Goal: Obtain resource: Download file/media

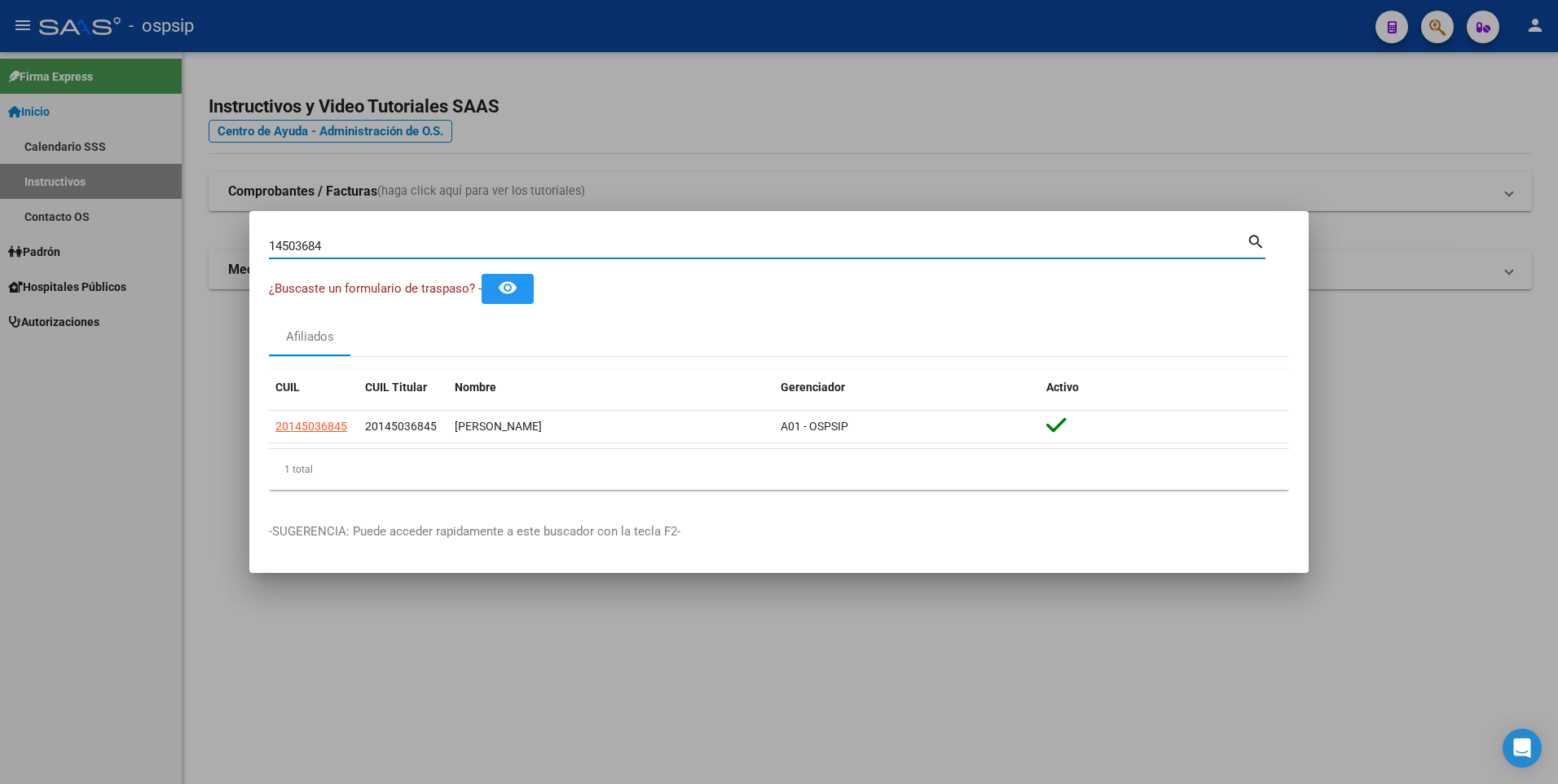
click at [600, 236] on div "14503684 Buscar (apellido, dni, cuil, [PERSON_NAME], cuit, obra social)" at bounding box center [758, 246] width 978 height 24
click at [602, 236] on div "14503684 Buscar (apellido, dni, cuil, [PERSON_NAME], cuit, obra social)" at bounding box center [758, 246] width 978 height 24
click at [612, 249] on input "14503684" at bounding box center [758, 247] width 978 height 15
paste input "70752221"
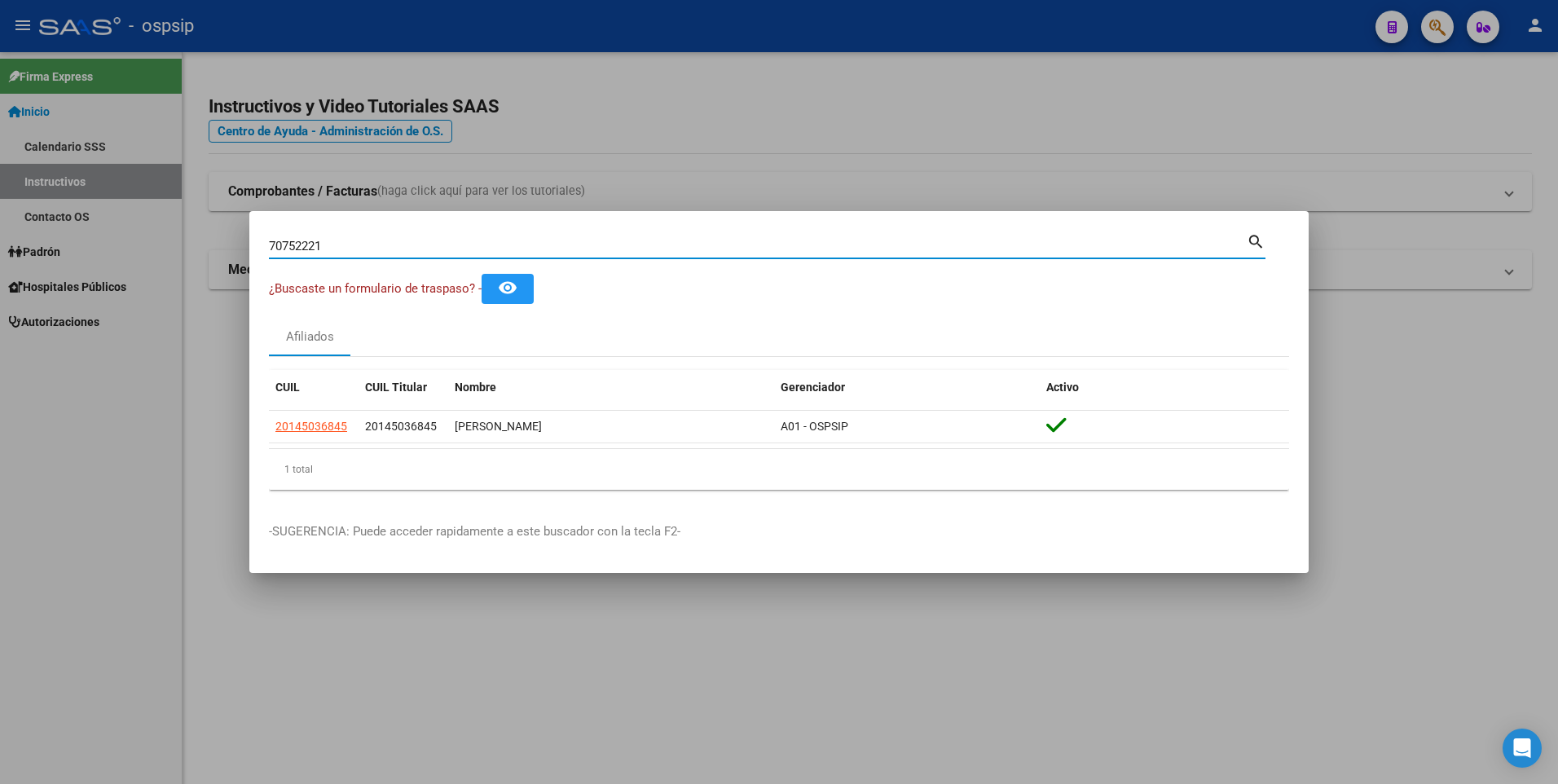
type input "70752221"
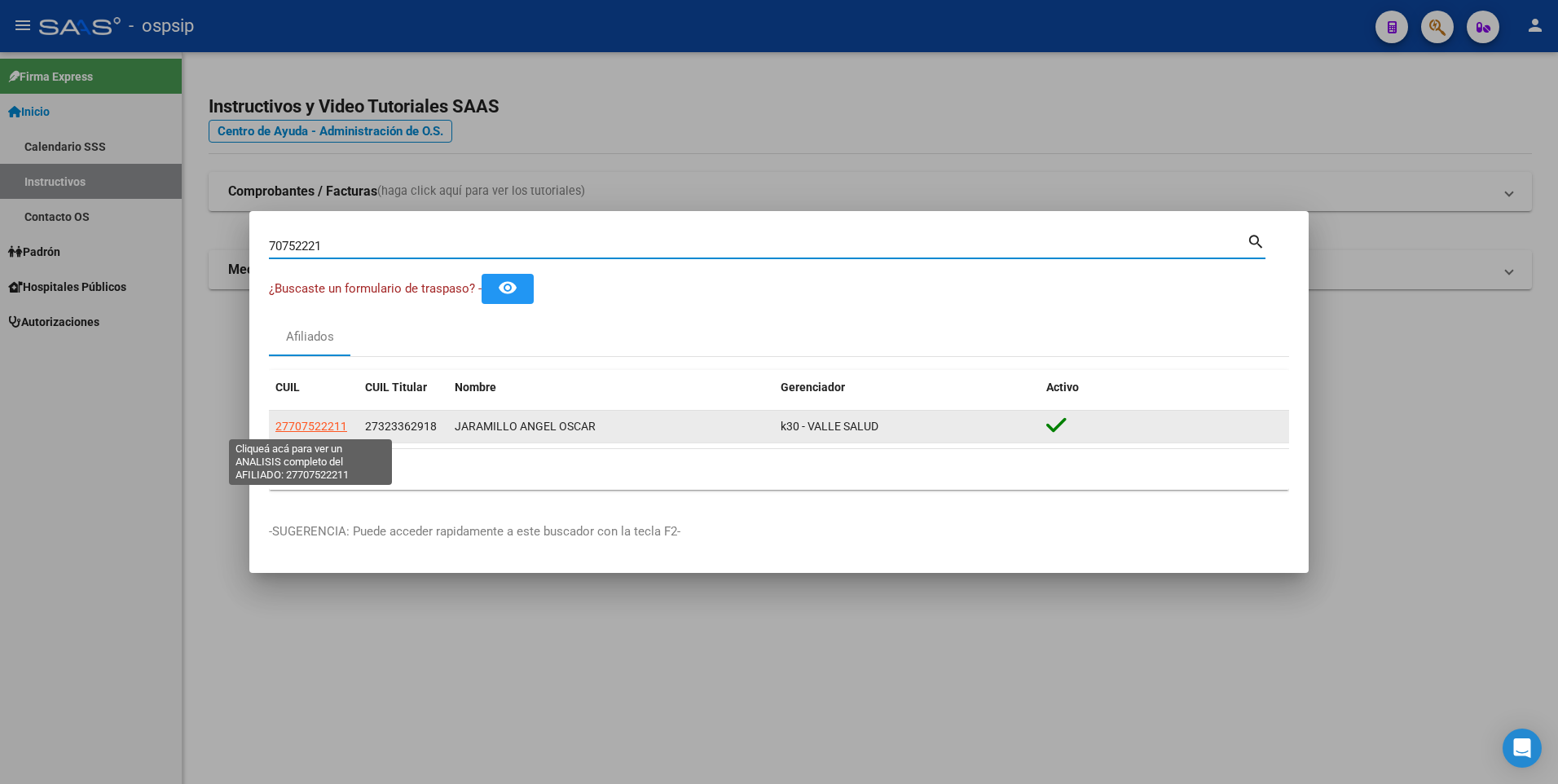
click at [332, 424] on span "27707522211" at bounding box center [312, 426] width 72 height 13
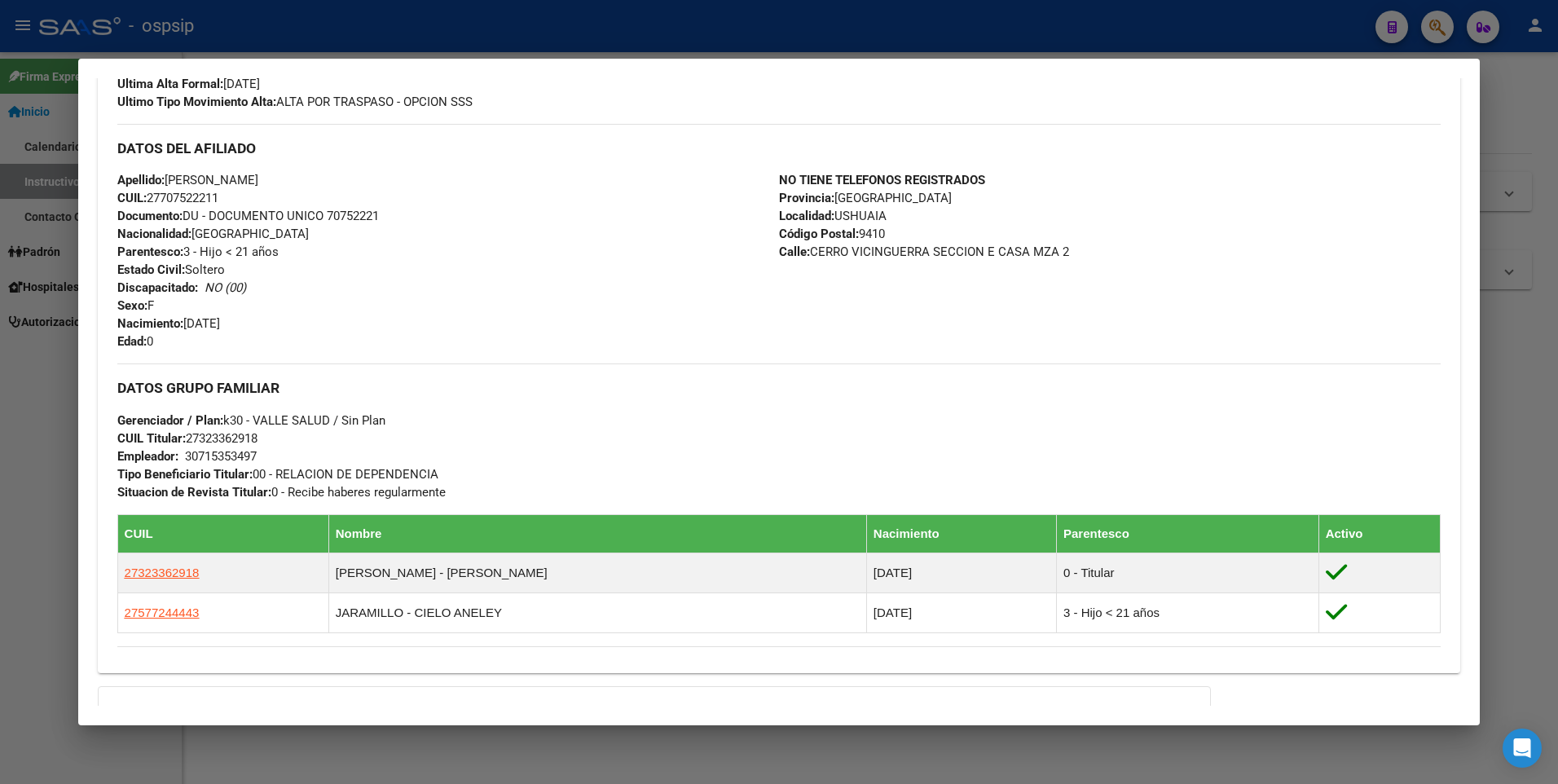
scroll to position [488, 0]
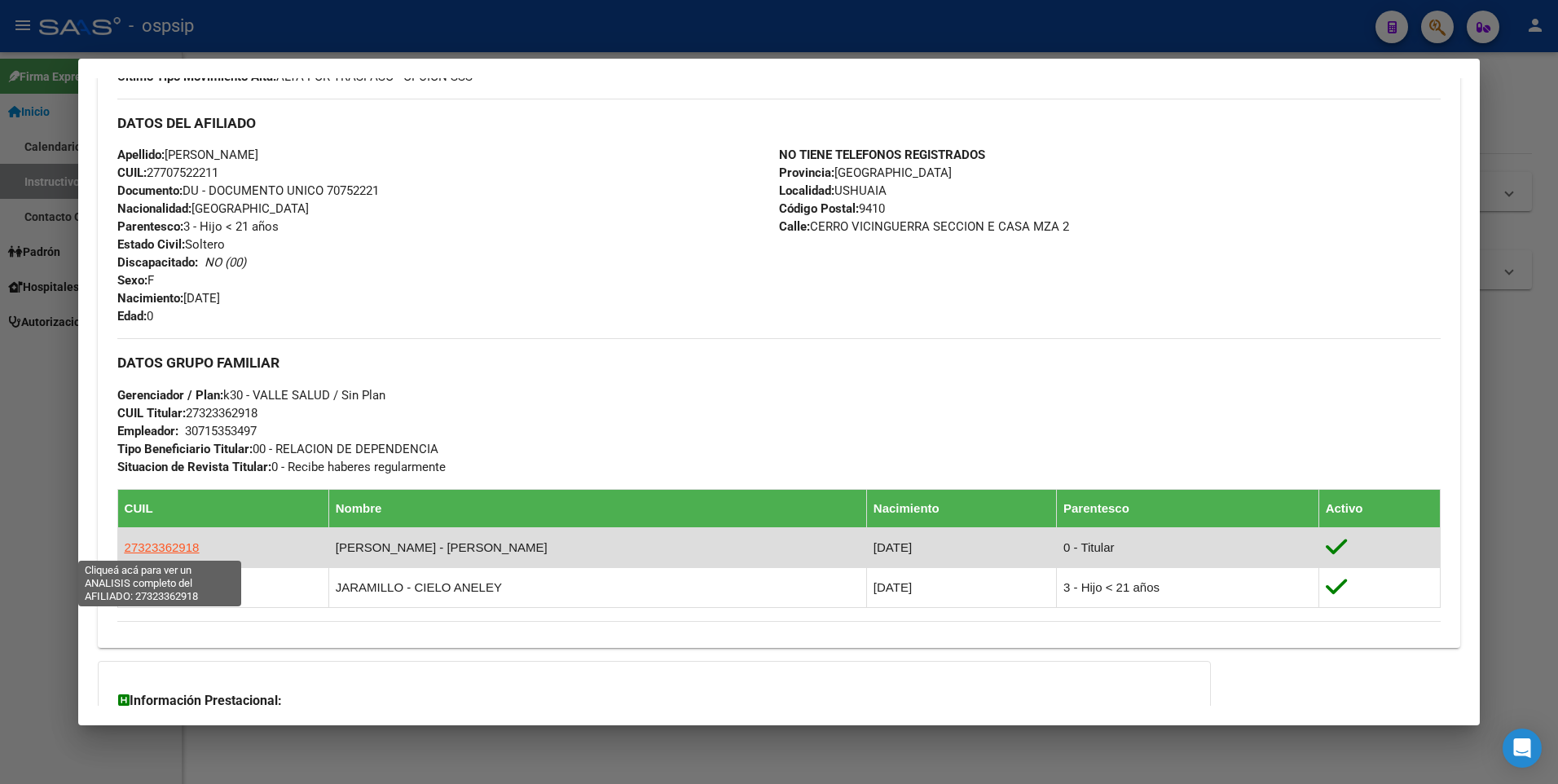
click at [169, 545] on span "27323362918" at bounding box center [162, 547] width 75 height 14
type textarea "27323362918"
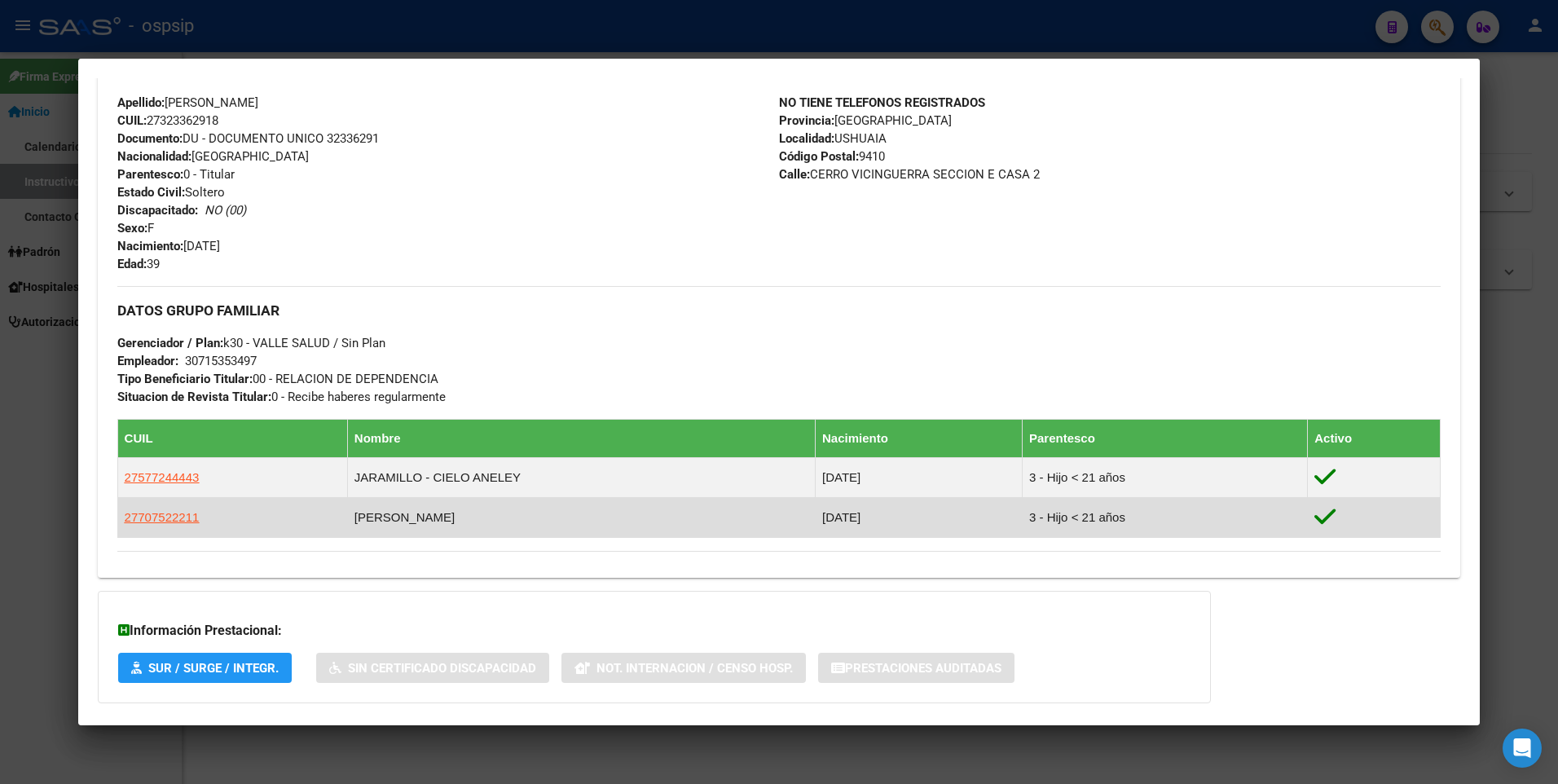
scroll to position [627, 0]
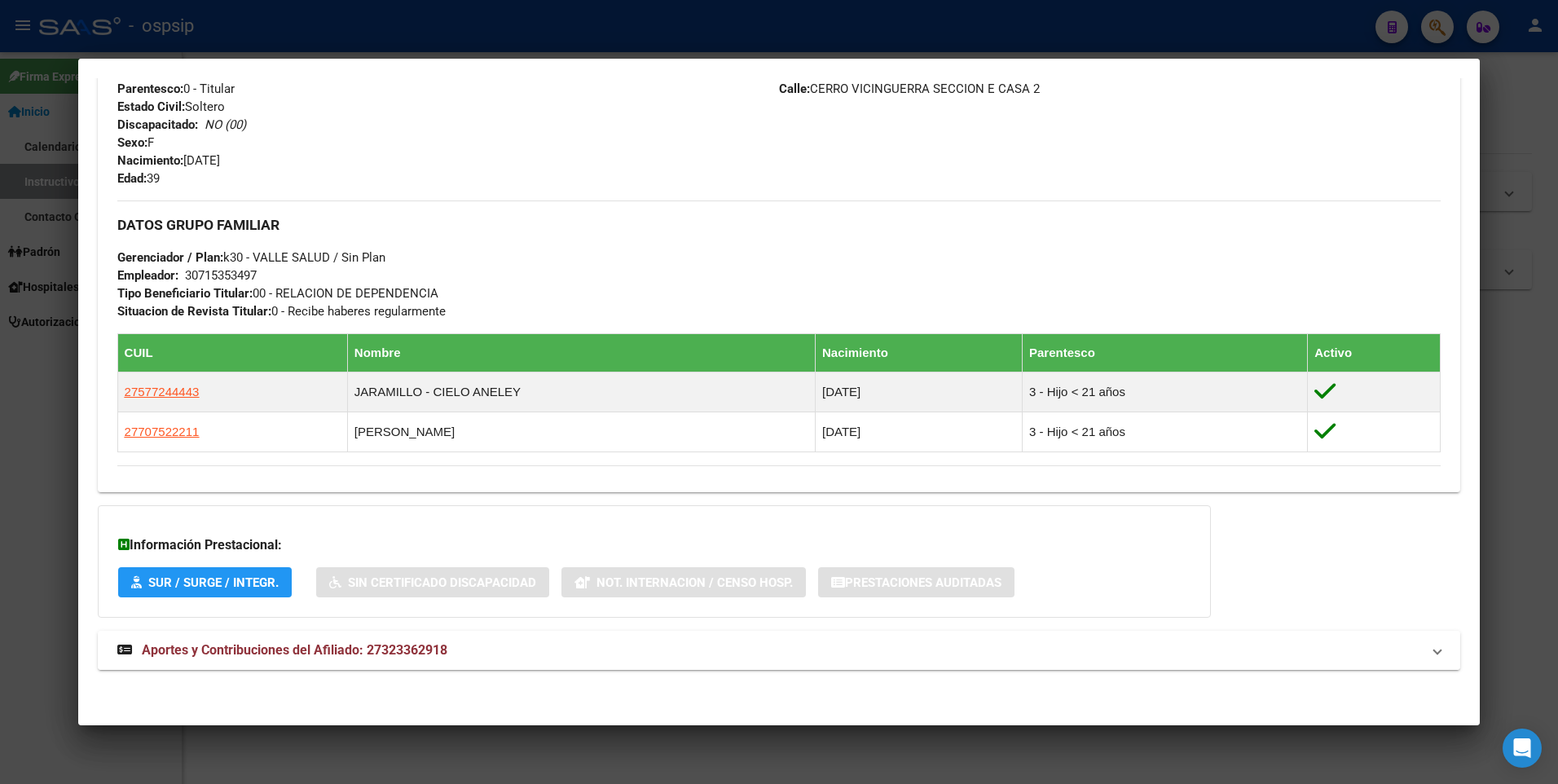
click at [634, 635] on mat-expansion-panel-header "Aportes y Contribuciones del Afiliado: 27323362918" at bounding box center [779, 650] width 1363 height 40
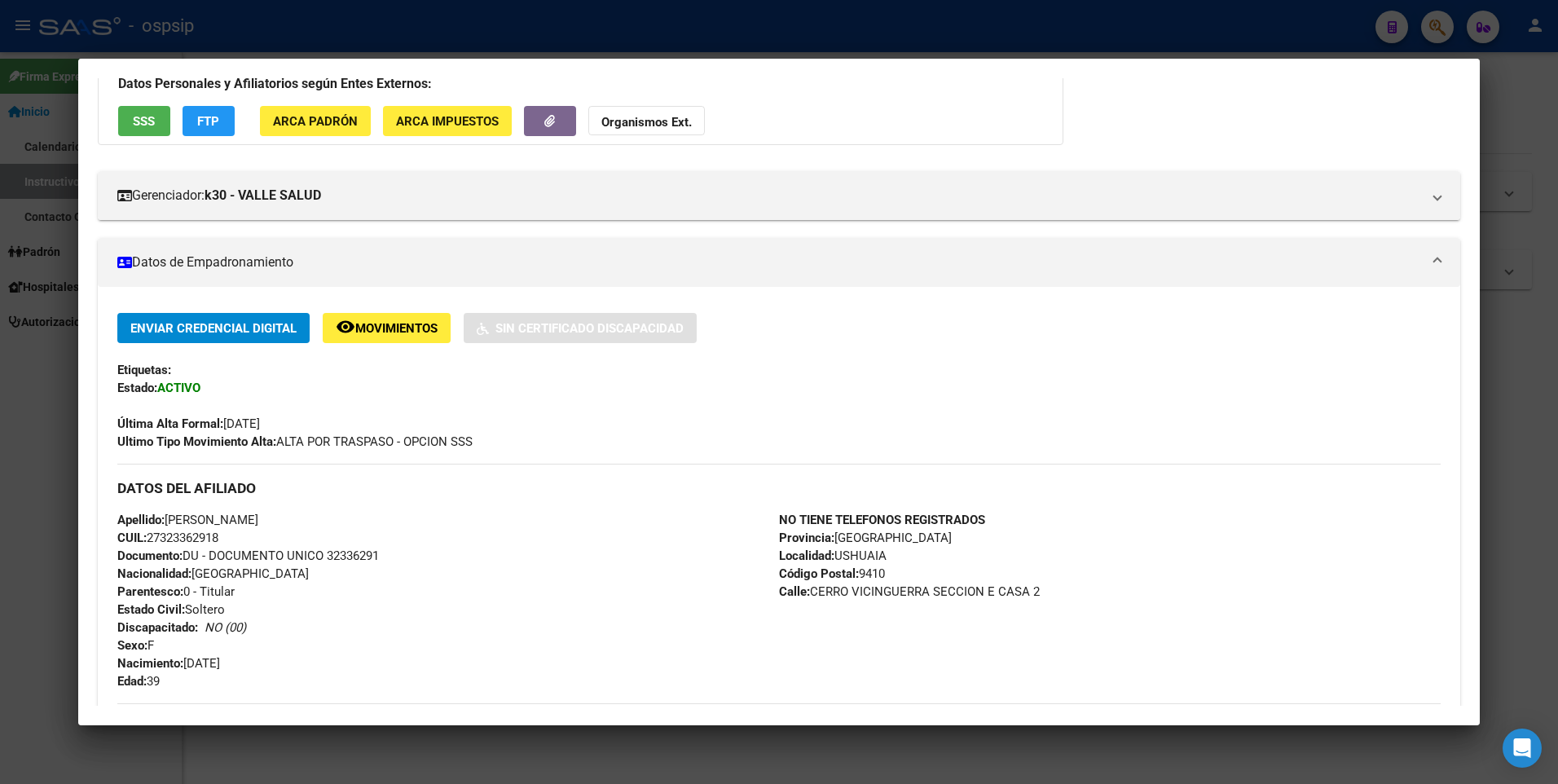
scroll to position [0, 0]
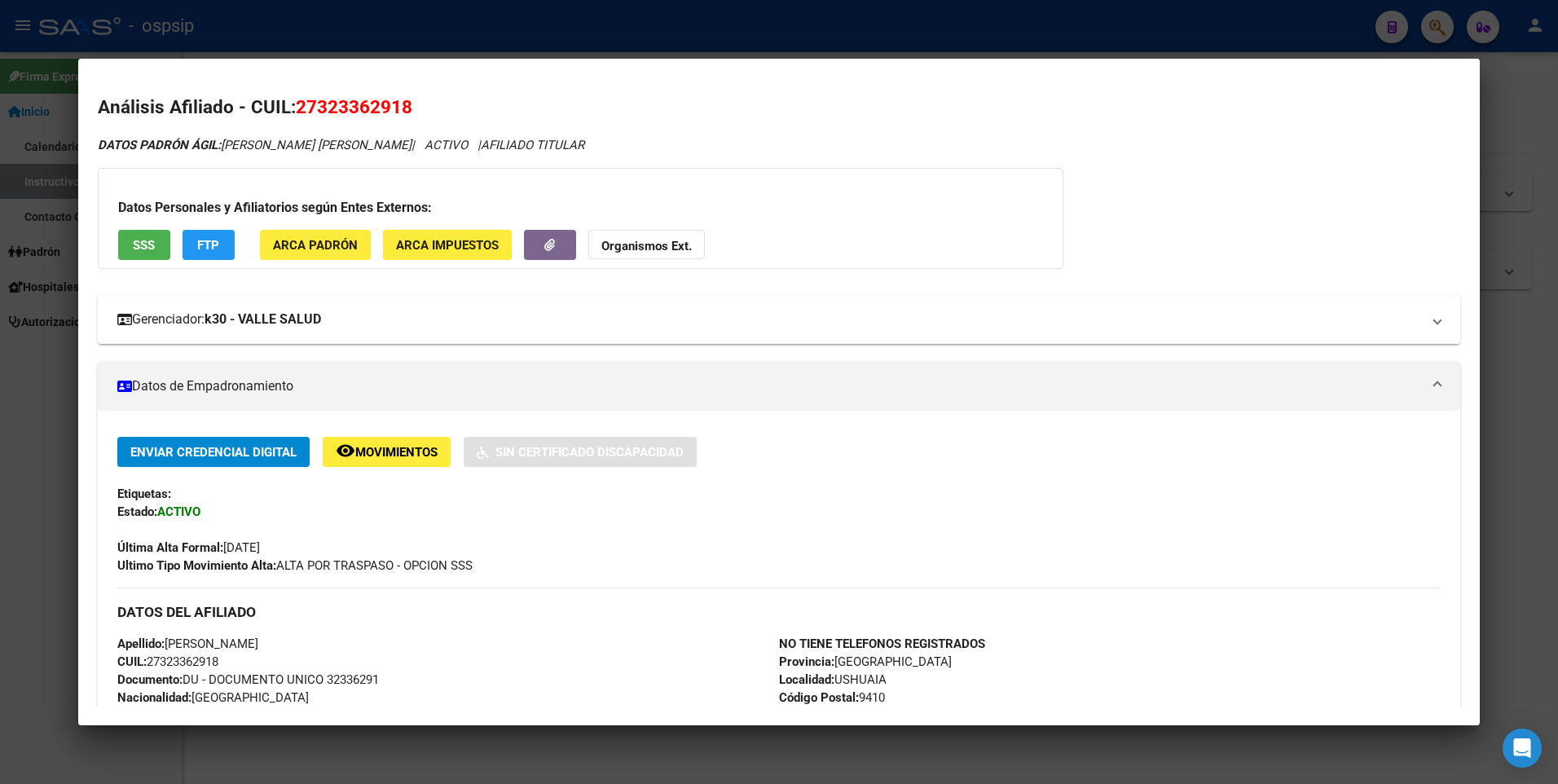
click at [288, 314] on strong "k30 - VALLE SALUD" at bounding box center [263, 319] width 117 height 20
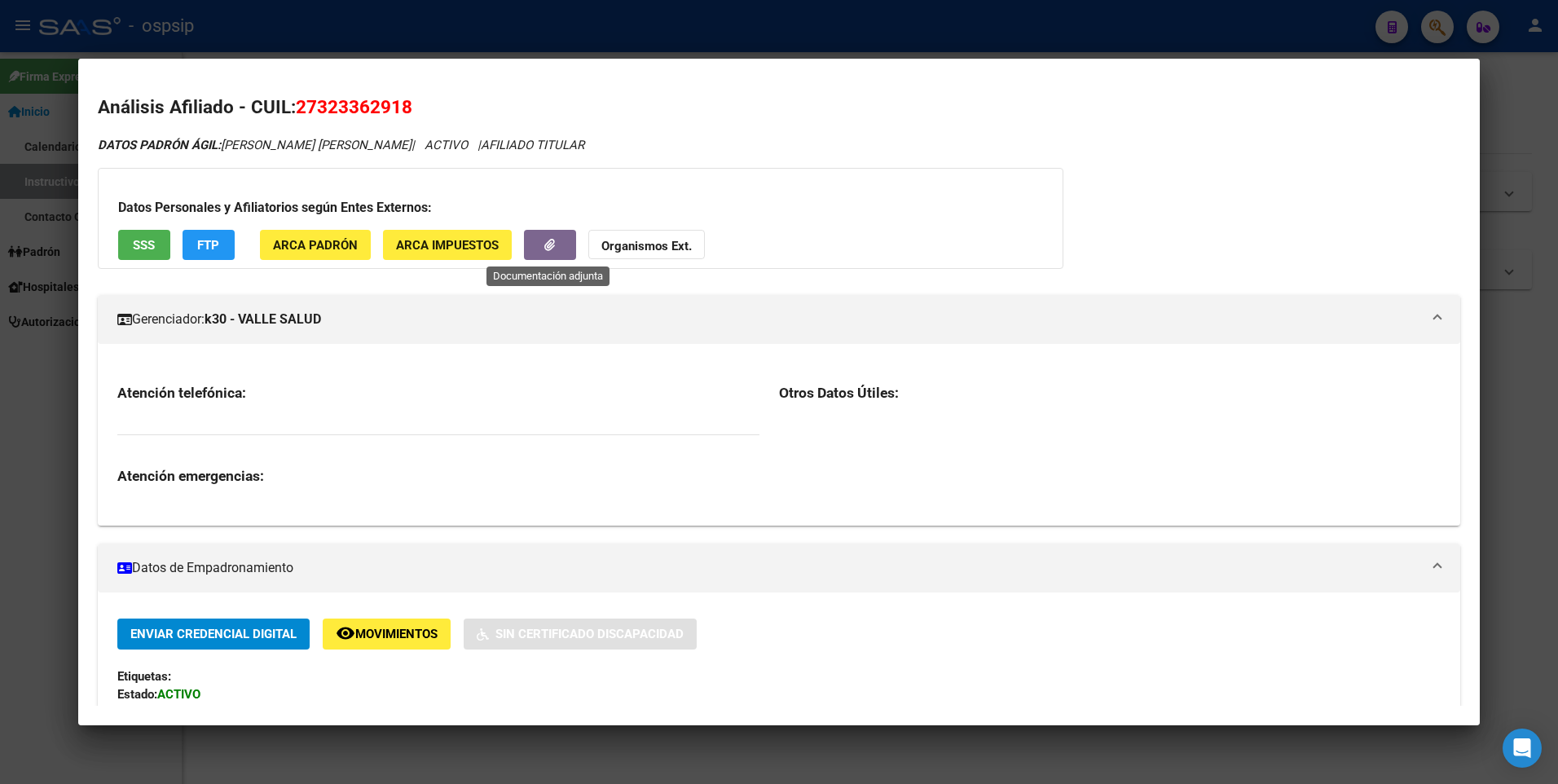
click at [553, 242] on icon "button" at bounding box center [549, 245] width 10 height 12
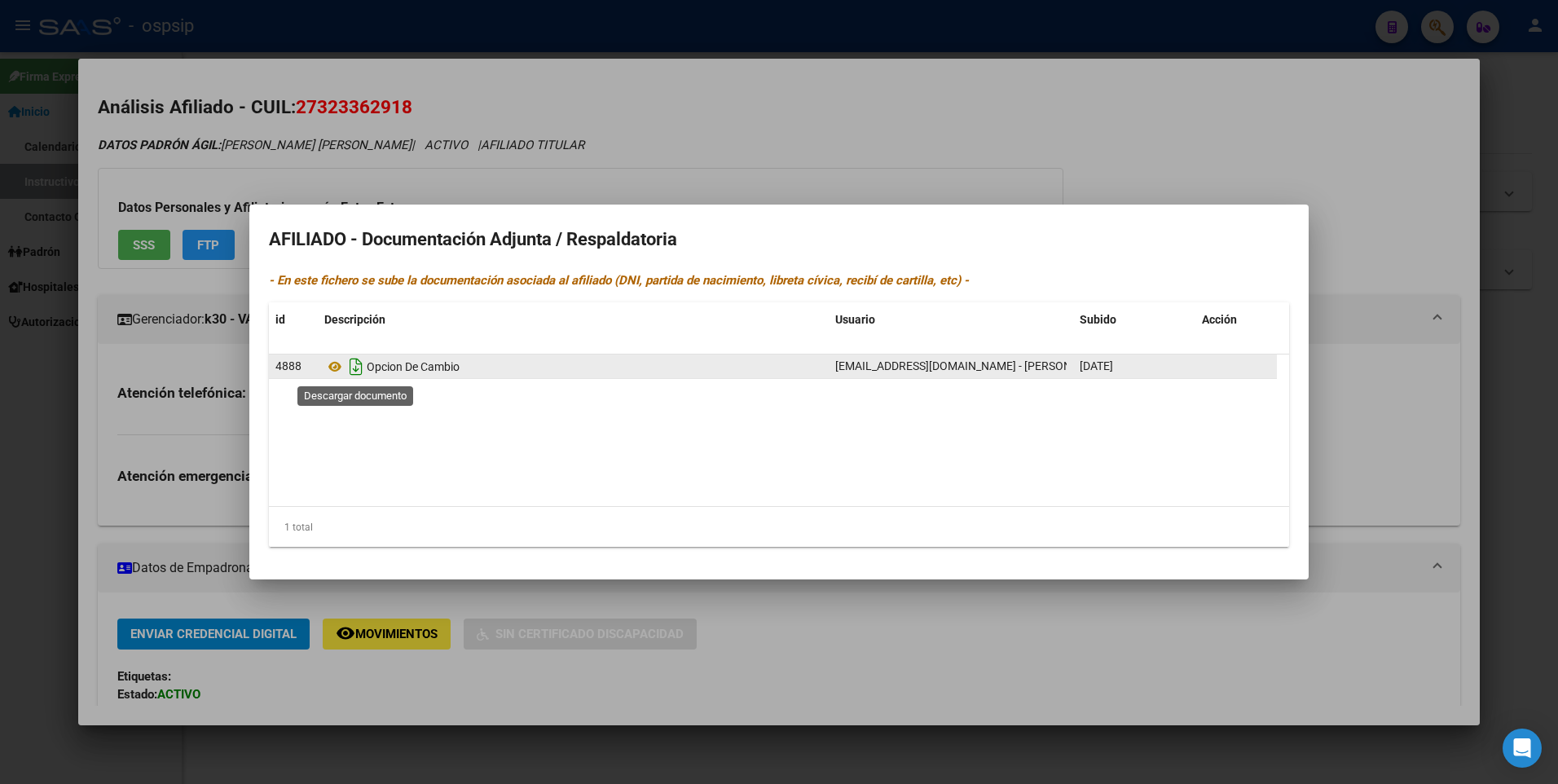
click at [355, 367] on icon "Descargar documento" at bounding box center [356, 367] width 22 height 26
click at [360, 364] on icon "Descargar documento" at bounding box center [356, 367] width 22 height 26
